Goal: Find specific page/section: Find specific page/section

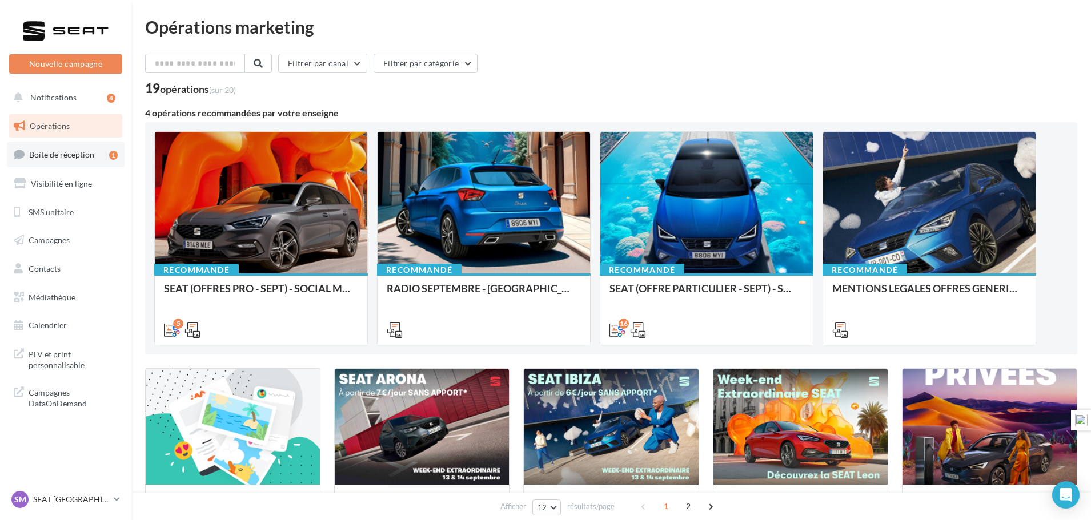
click at [85, 154] on span "Boîte de réception" at bounding box center [61, 155] width 65 height 10
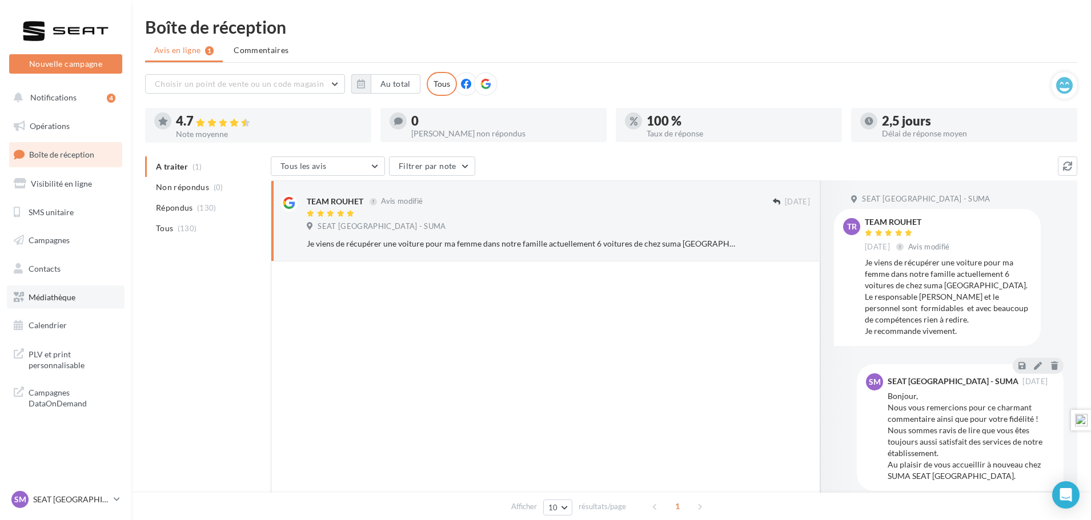
click at [52, 294] on span "Médiathèque" at bounding box center [52, 297] width 47 height 10
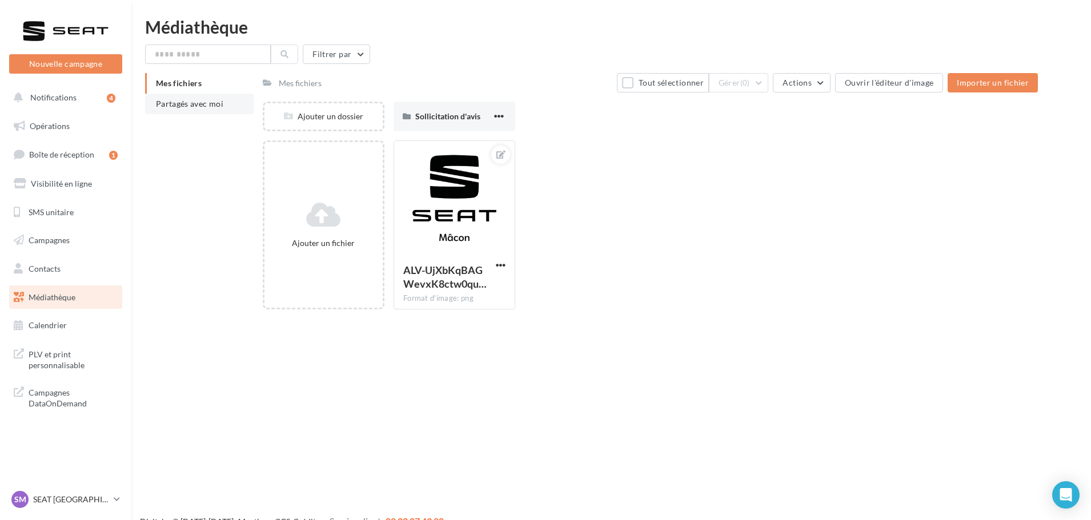
click at [205, 104] on span "Partagés avec moi" at bounding box center [189, 104] width 67 height 10
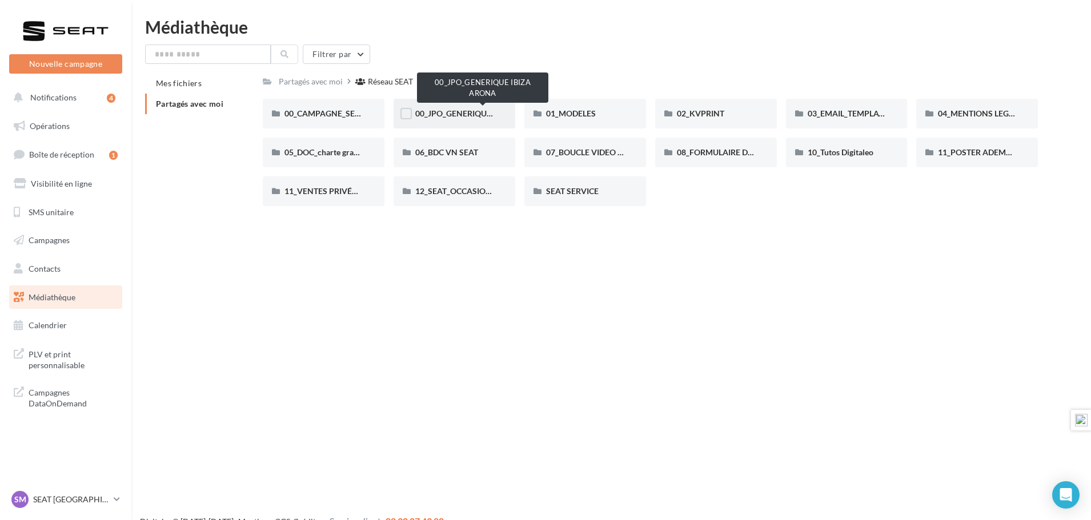
click at [480, 113] on span "00_JPO_GENERIQUE IBIZA ARONA" at bounding box center [479, 114] width 129 height 10
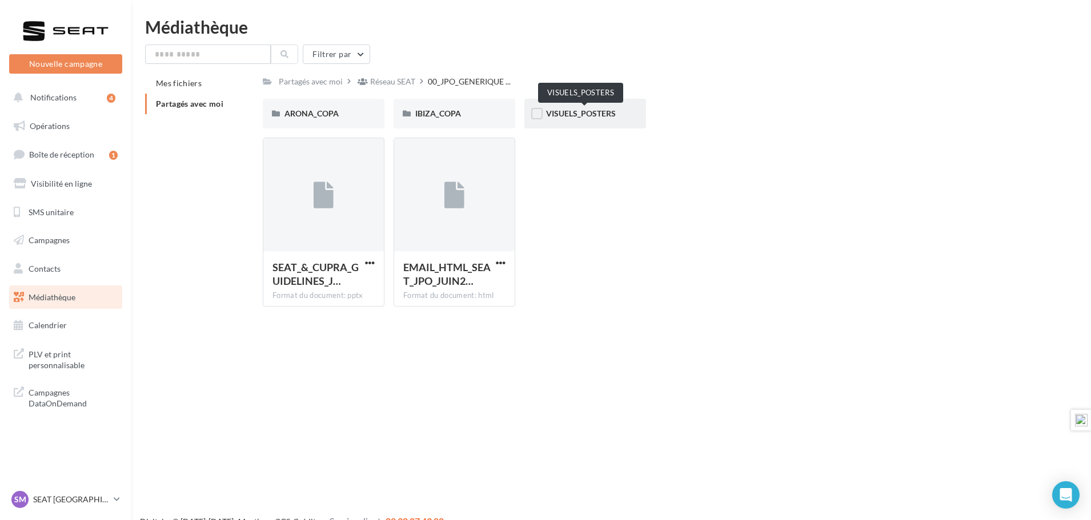
click at [572, 112] on span "VISUELS_POSTERS" at bounding box center [581, 114] width 70 height 10
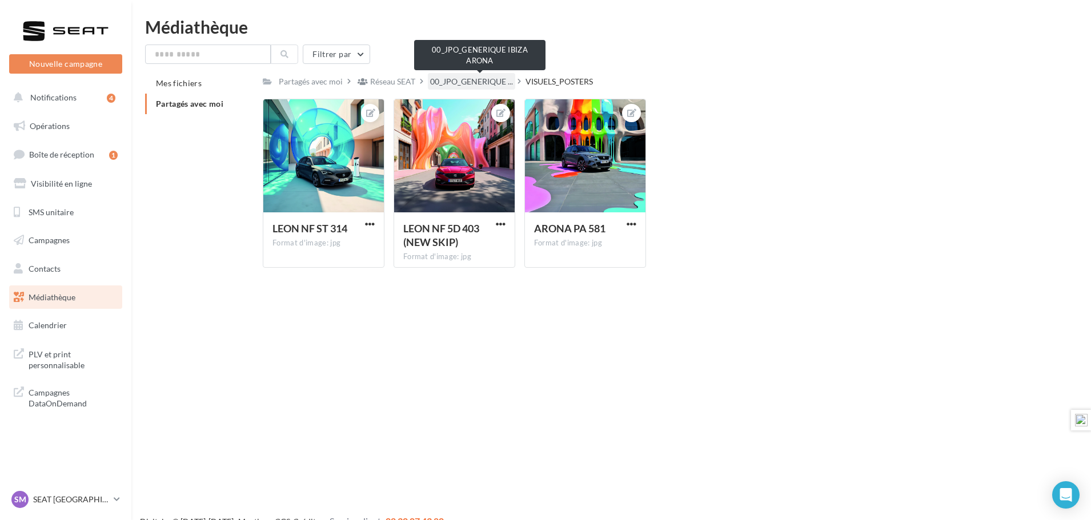
click at [498, 79] on span "00_JPO_GENERIQUE ..." at bounding box center [471, 81] width 83 height 11
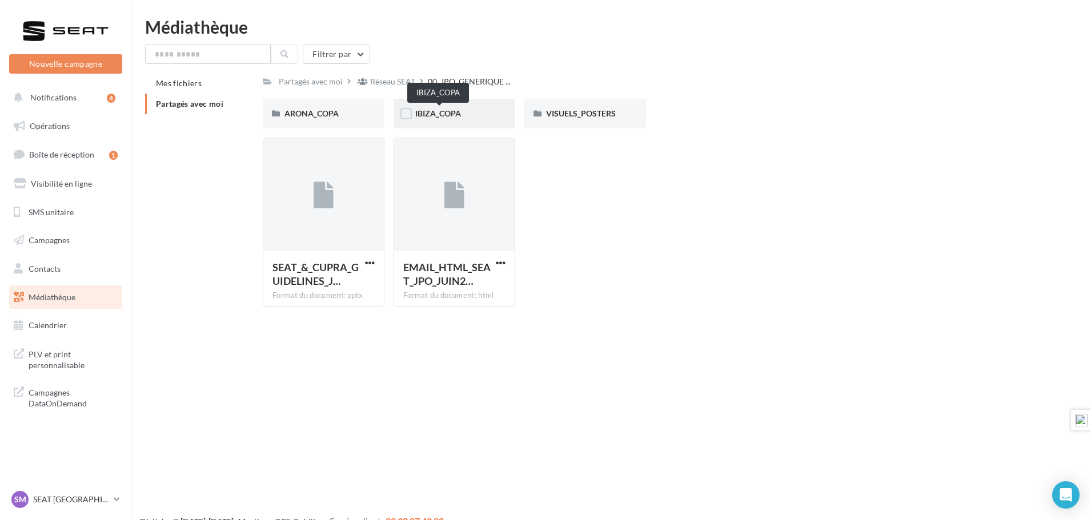
click at [450, 113] on span "IBIZA_COPA" at bounding box center [438, 114] width 46 height 10
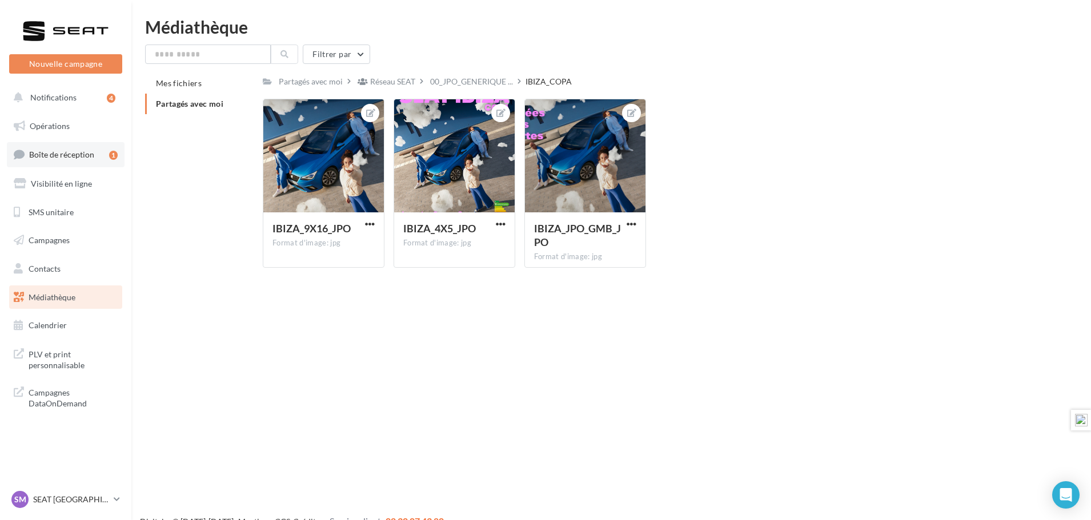
click at [53, 154] on span "Boîte de réception" at bounding box center [61, 155] width 65 height 10
